Goal: Navigation & Orientation: Find specific page/section

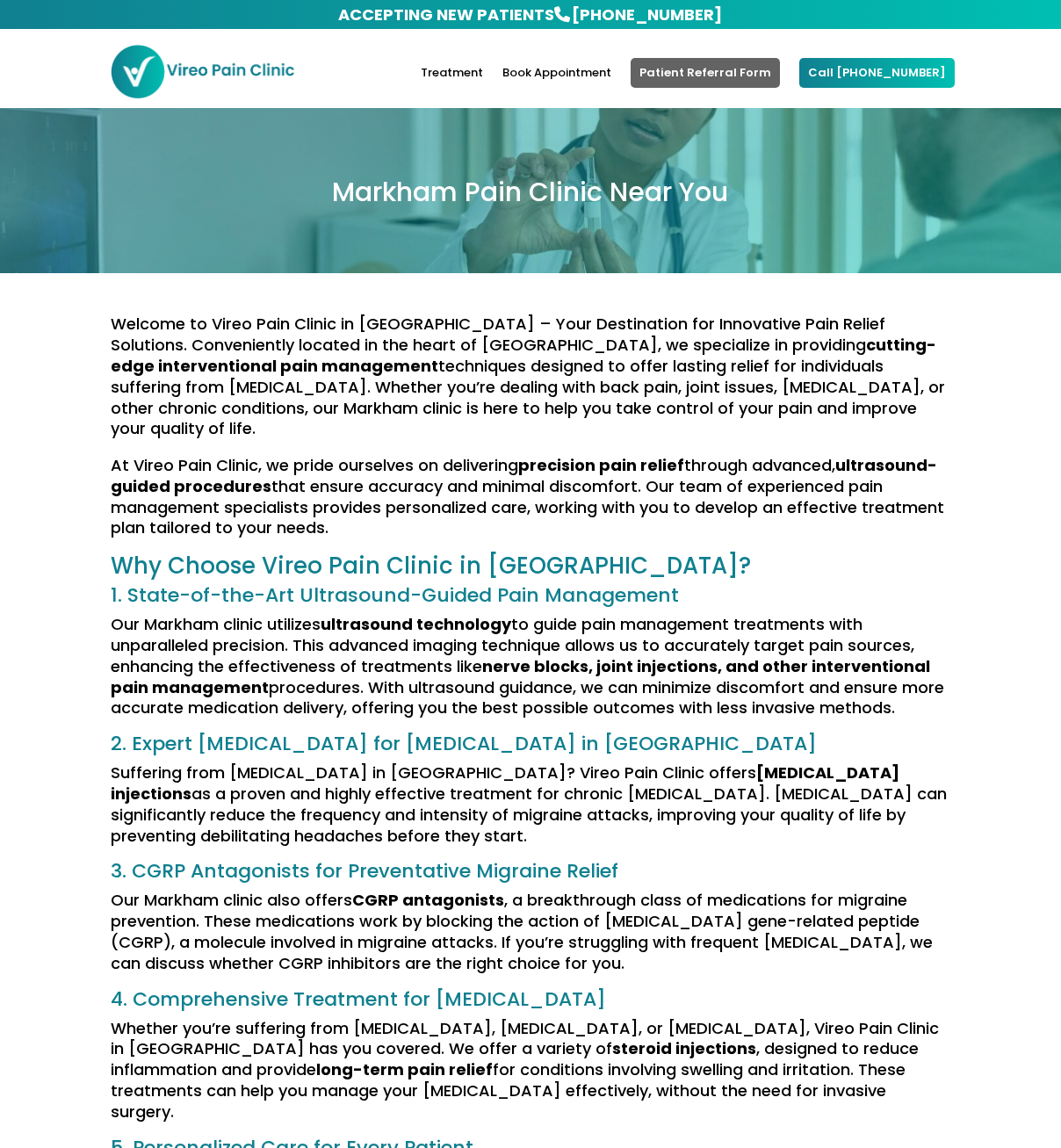
click at [689, 81] on link "Patient Referral Form" at bounding box center [705, 73] width 149 height 30
click at [480, 81] on link "Treatment" at bounding box center [452, 87] width 62 height 42
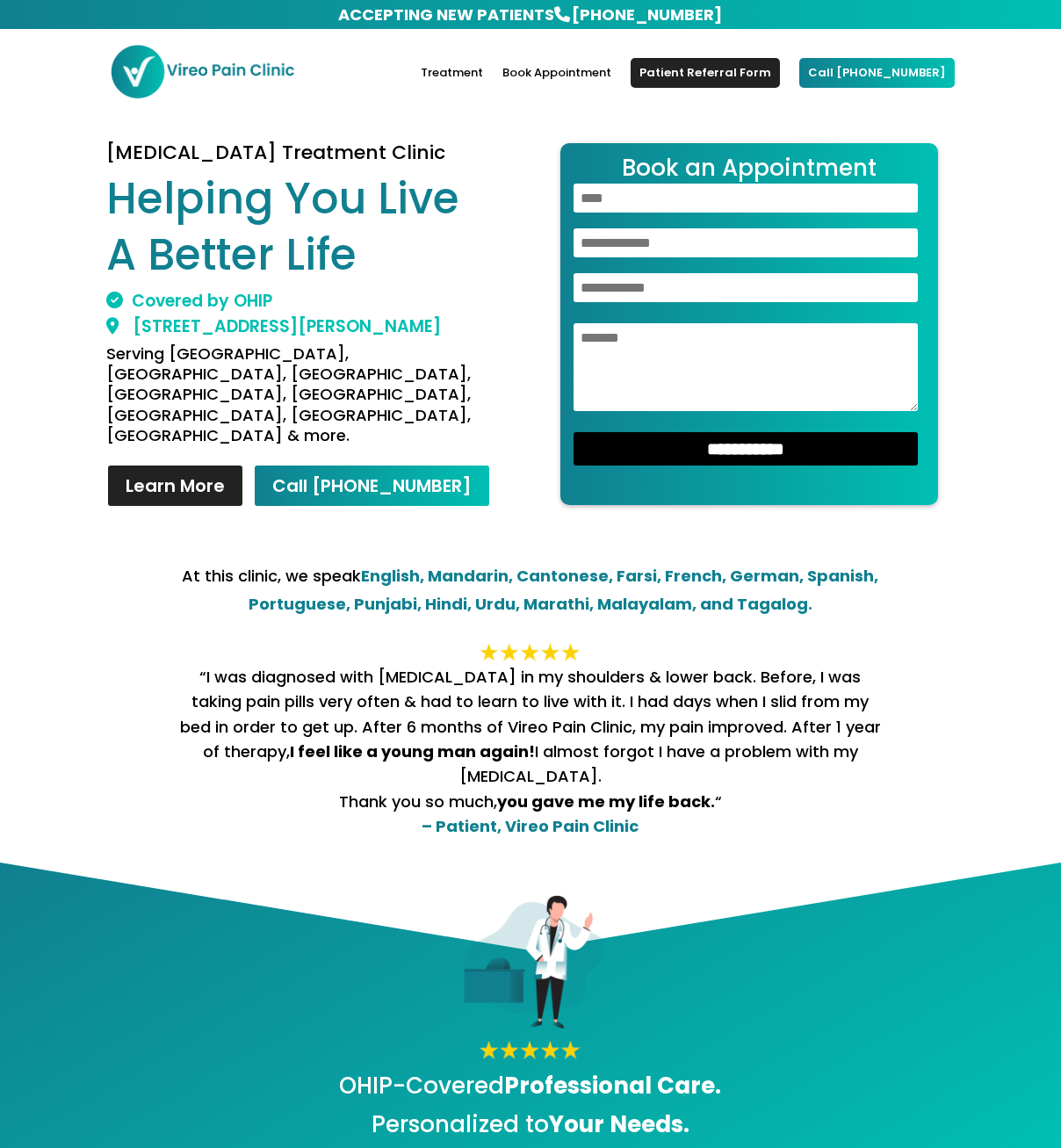
click at [182, 71] on img at bounding box center [201, 71] width 185 height 55
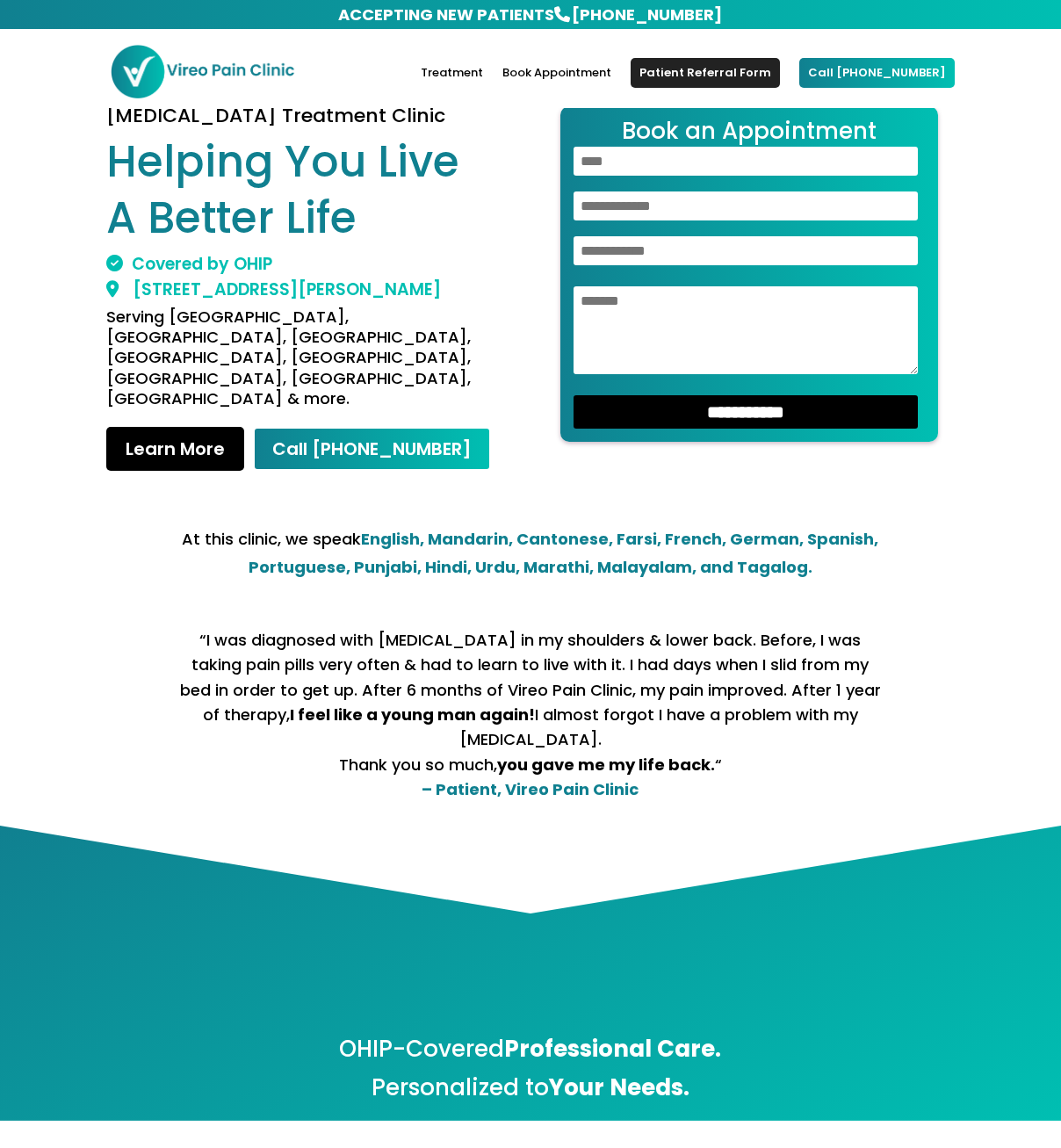
click at [186, 427] on link "Learn More" at bounding box center [175, 448] width 137 height 44
